Goal: Task Accomplishment & Management: Manage account settings

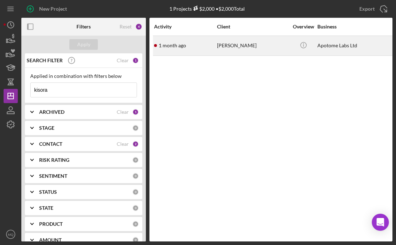
click at [228, 45] on div "[PERSON_NAME]" at bounding box center [252, 45] width 71 height 19
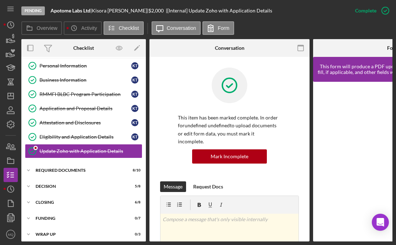
scroll to position [18, 0]
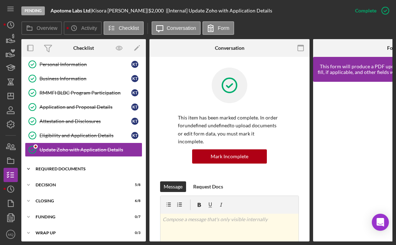
click at [74, 172] on div "Icon/Expander Required Documents 8 / 10" at bounding box center [83, 169] width 125 height 14
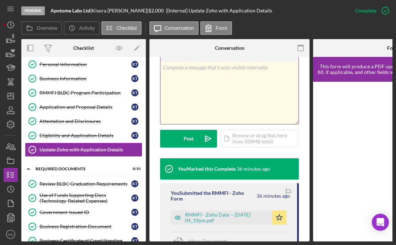
scroll to position [222, 0]
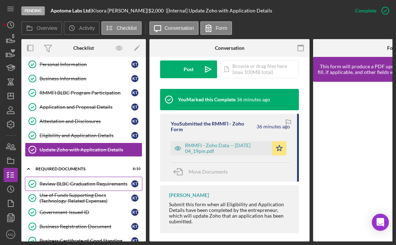
click at [70, 185] on div "Review BLBC Graduation Requirements" at bounding box center [86, 184] width 92 height 6
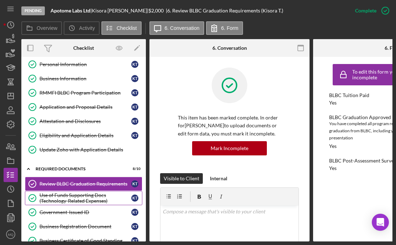
click at [71, 199] on div "Use of Funds Supporting Docs (Technology-Related Expenses)" at bounding box center [86, 198] width 92 height 11
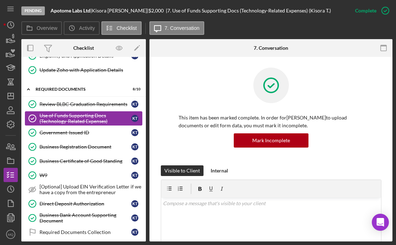
scroll to position [167, 0]
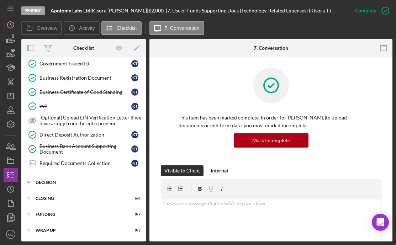
click at [60, 179] on div "Icon/Expander Decision 5 / 8" at bounding box center [83, 183] width 125 height 14
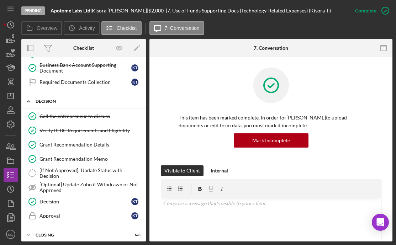
scroll to position [285, 0]
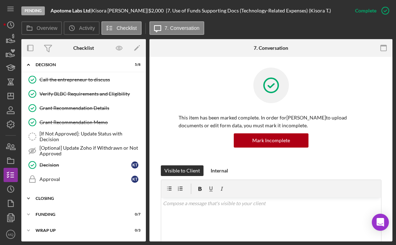
click at [58, 199] on div "Closing" at bounding box center [87, 199] width 102 height 4
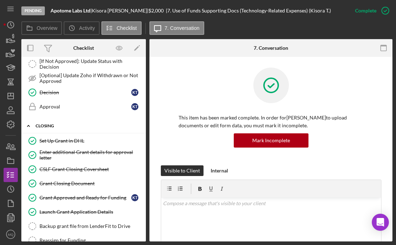
scroll to position [402, 0]
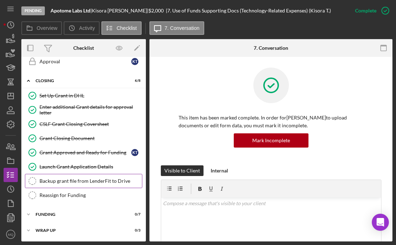
click at [120, 185] on link "Backup grant file from LenderFit to Drive Backup grant file from LenderFit to D…" at bounding box center [84, 181] width 118 height 14
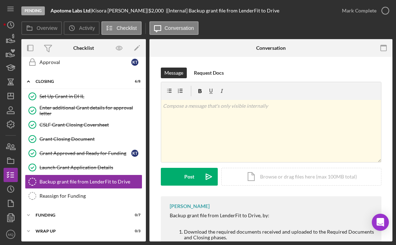
scroll to position [402, 0]
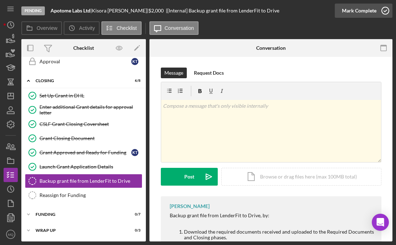
click at [302, 9] on div "Mark Complete" at bounding box center [359, 11] width 35 height 14
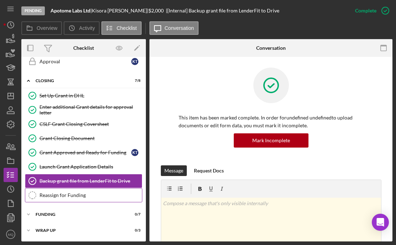
click at [84, 198] on div "Reassign for Funding" at bounding box center [91, 196] width 103 height 6
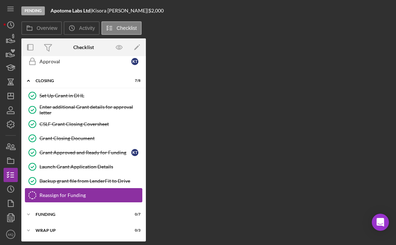
scroll to position [402, 0]
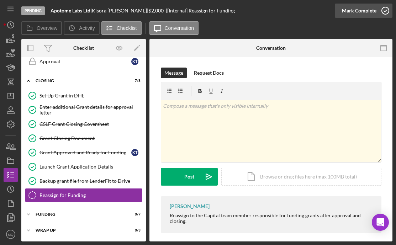
click at [302, 13] on div "Mark Complete" at bounding box center [359, 11] width 35 height 14
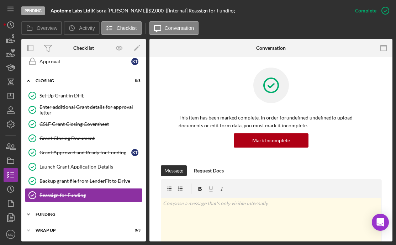
click at [81, 215] on div "Funding" at bounding box center [87, 215] width 102 height 4
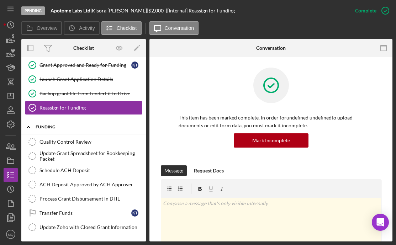
scroll to position [506, 0]
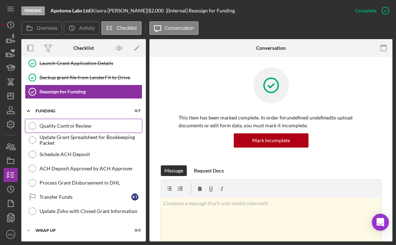
click at [100, 127] on div "Quality Control Review" at bounding box center [91, 126] width 103 height 6
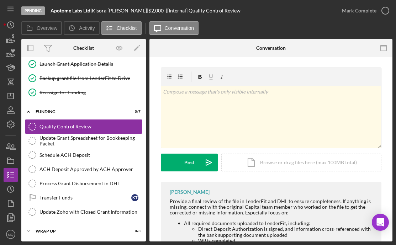
scroll to position [506, 0]
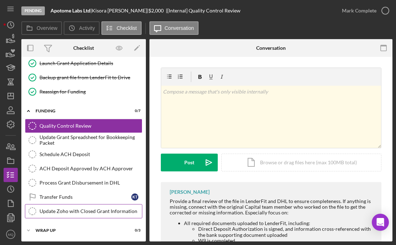
click at [125, 215] on link "Update Zoho with Closed Grant Information Update Zoho with Closed Grant Informa…" at bounding box center [84, 211] width 118 height 14
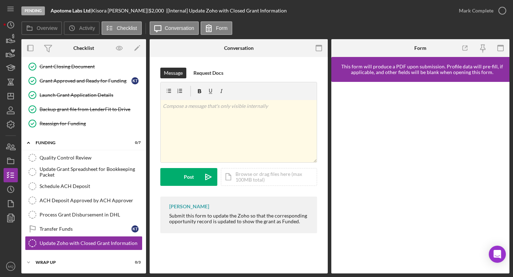
scroll to position [474, 0]
click at [67, 228] on div "Transfer Funds" at bounding box center [86, 229] width 92 height 6
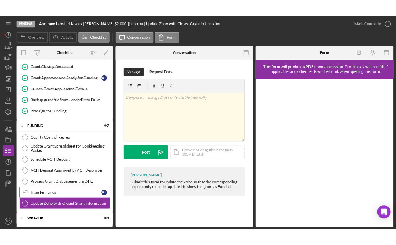
scroll to position [474, 0]
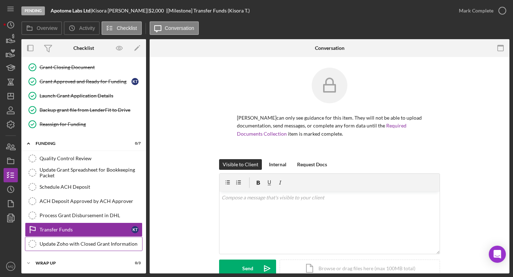
click at [76, 245] on link "Update Zoho with Closed Grant Information Update Zoho with Closed Grant Informa…" at bounding box center [84, 244] width 118 height 14
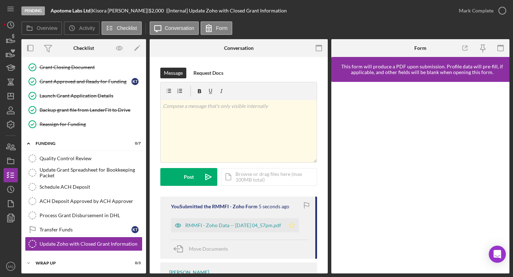
click at [296, 226] on icon "Icon/Star" at bounding box center [292, 225] width 14 height 14
click at [302, 7] on icon "button" at bounding box center [502, 11] width 18 height 18
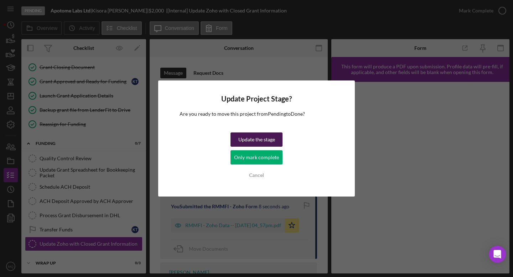
click at [264, 140] on div "Update the stage" at bounding box center [256, 139] width 37 height 14
